Goal: Information Seeking & Learning: Find specific page/section

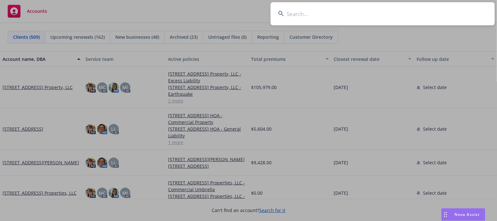
click at [319, 15] on input at bounding box center [383, 13] width 224 height 23
